Goal: Information Seeking & Learning: Learn about a topic

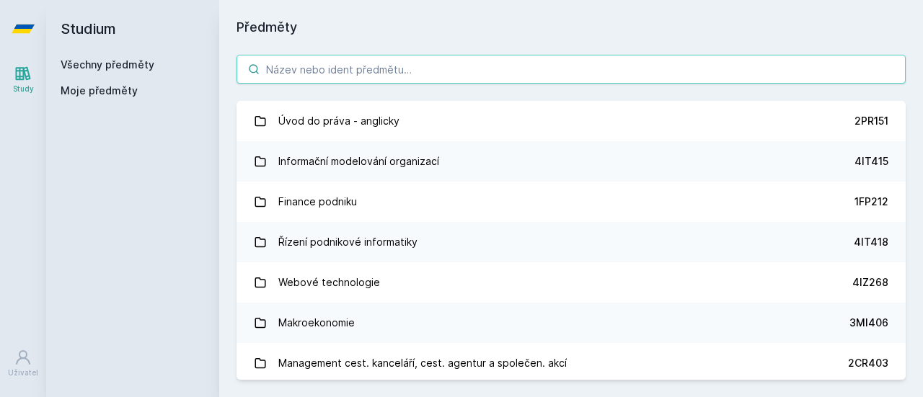
scroll to position [5427, 0]
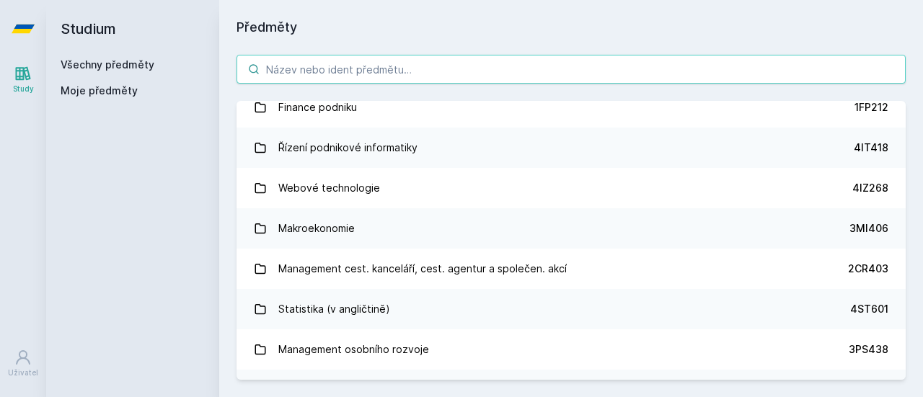
click at [377, 62] on input "search" at bounding box center [571, 69] width 669 height 29
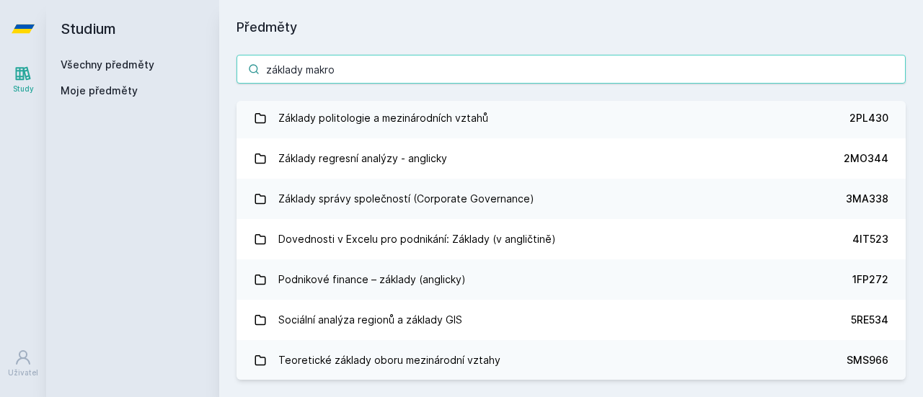
scroll to position [0, 0]
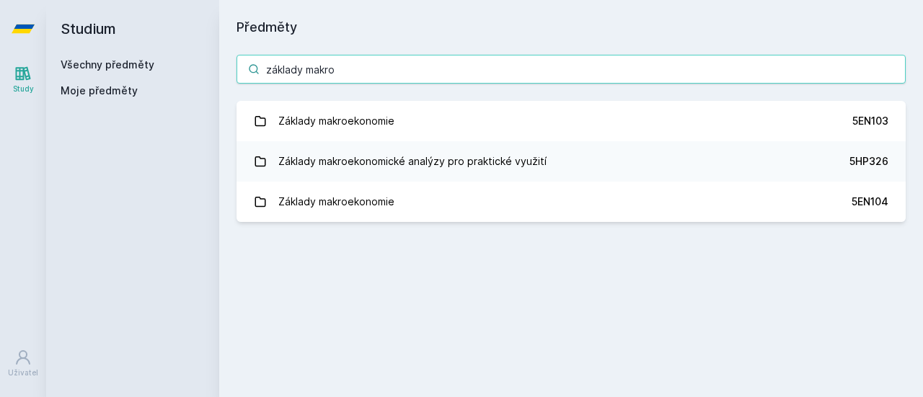
type input "základy makro"
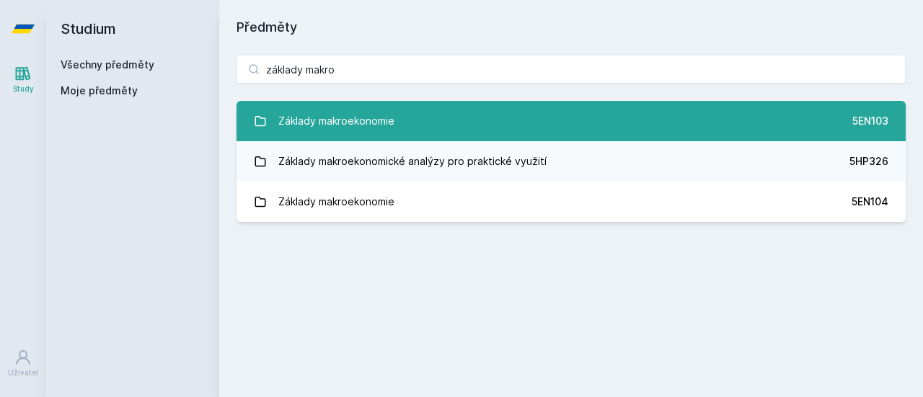
click at [419, 116] on link "Základy makroekonomie 5EN103" at bounding box center [571, 121] width 669 height 40
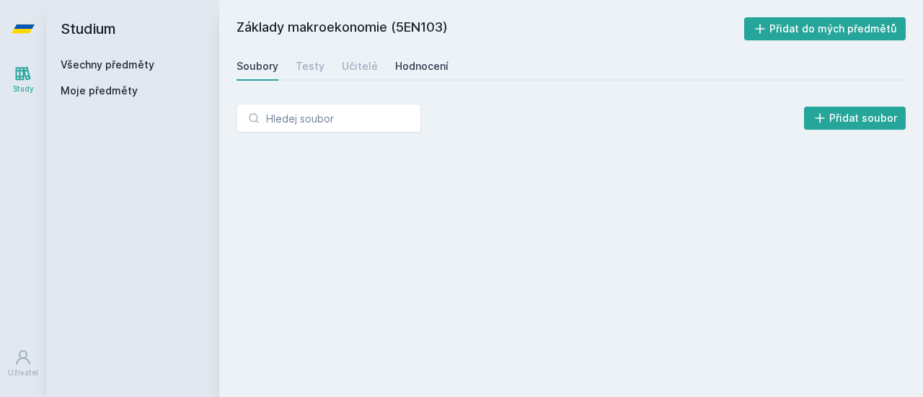
click at [408, 65] on div "Hodnocení" at bounding box center [421, 66] width 53 height 14
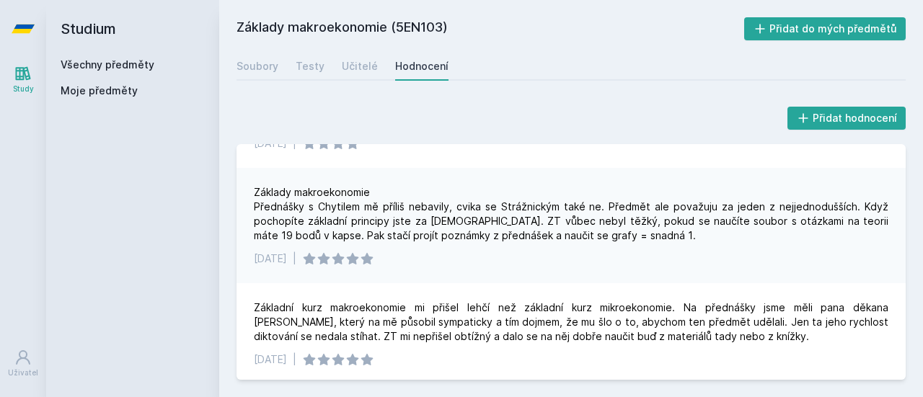
scroll to position [496, 0]
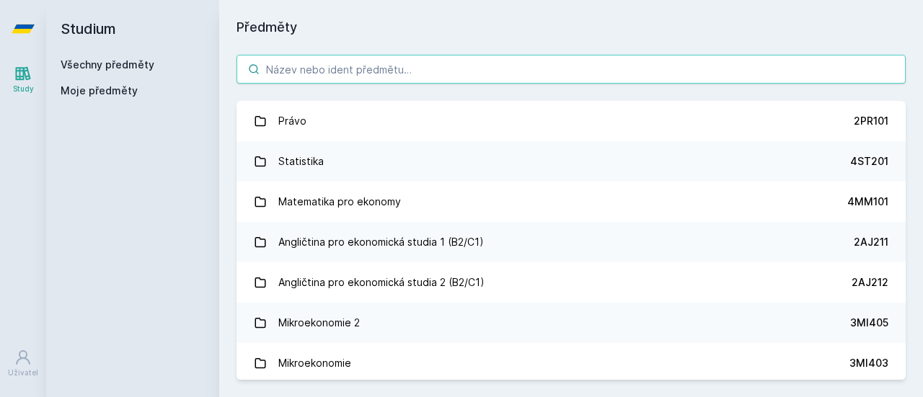
click at [338, 76] on input "search" at bounding box center [571, 69] width 669 height 29
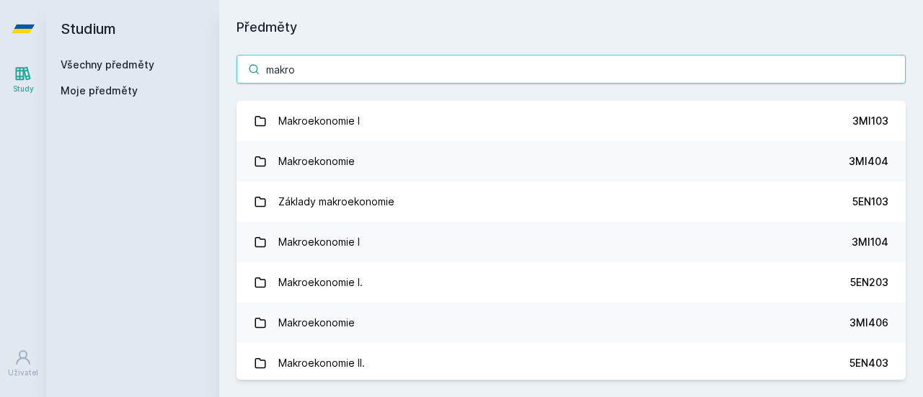
type input "makro"
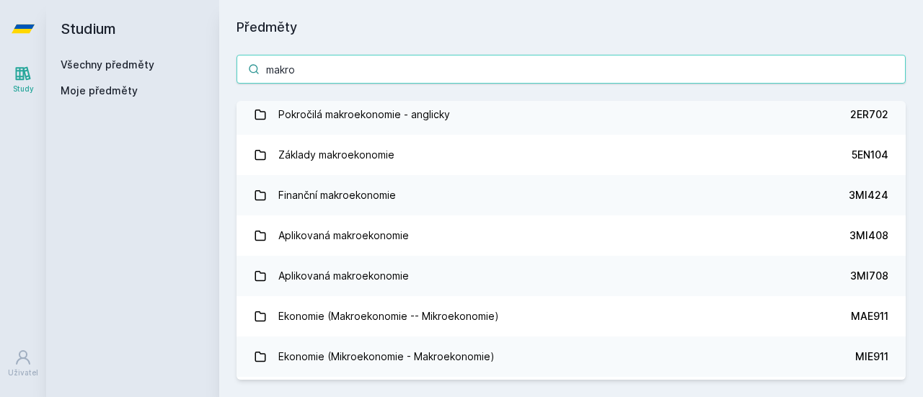
scroll to position [935, 0]
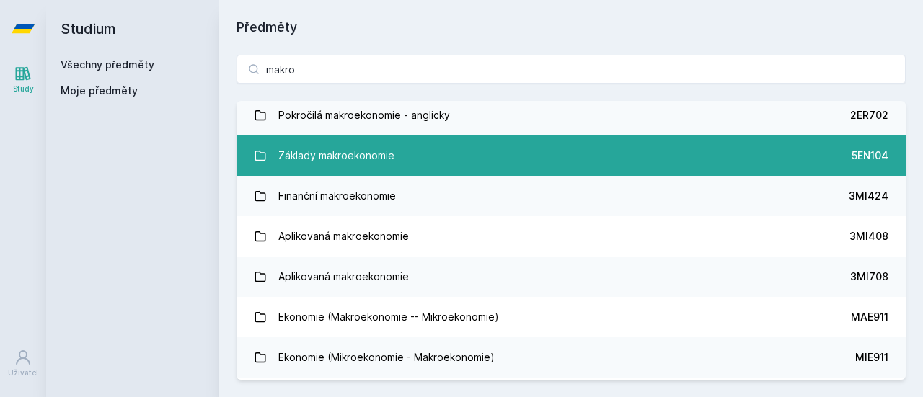
click at [417, 158] on link "Základy makroekonomie 5EN104" at bounding box center [571, 156] width 669 height 40
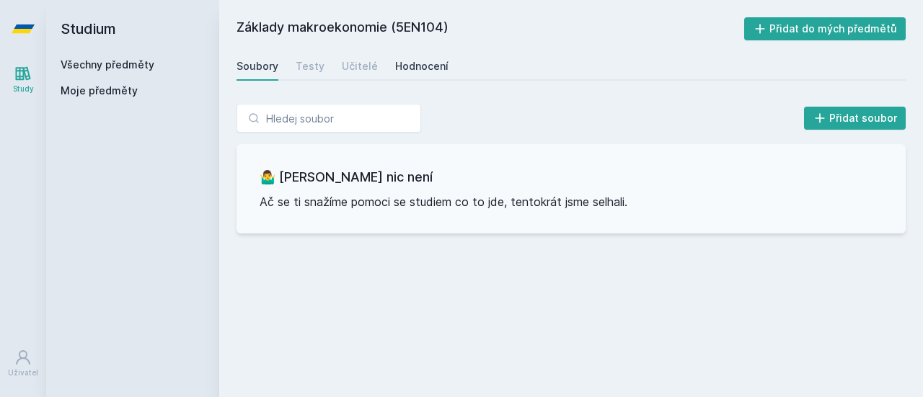
click at [413, 69] on div "Hodnocení" at bounding box center [421, 66] width 53 height 14
